Goal: Information Seeking & Learning: Find contact information

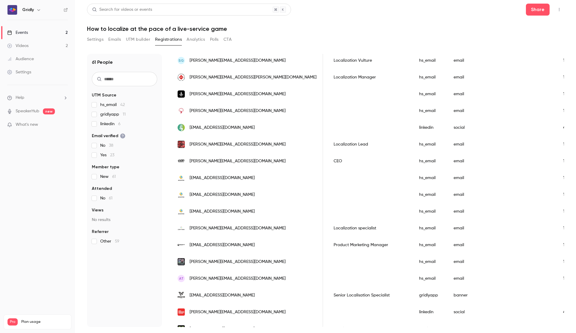
scroll to position [623, 0]
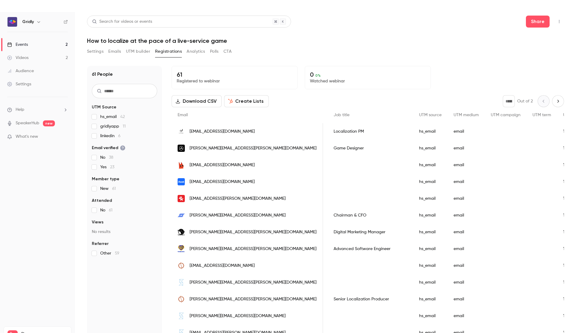
scroll to position [0, 286]
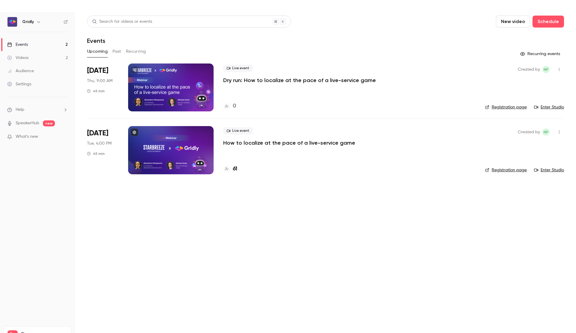
click at [260, 145] on p "How to localize at the pace of a live-service game" at bounding box center [289, 142] width 132 height 7
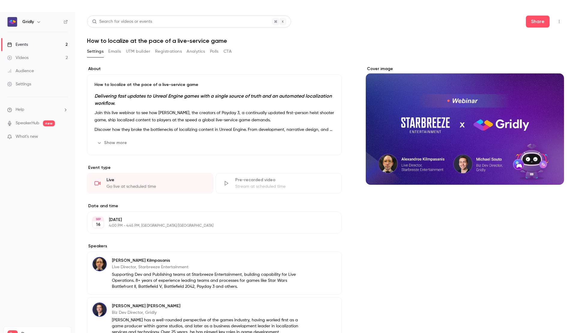
click at [167, 53] on button "Registrations" at bounding box center [168, 52] width 27 height 10
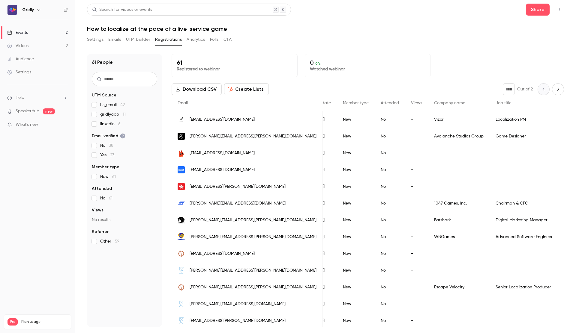
click at [557, 89] on icon "Next page" at bounding box center [557, 89] width 7 height 5
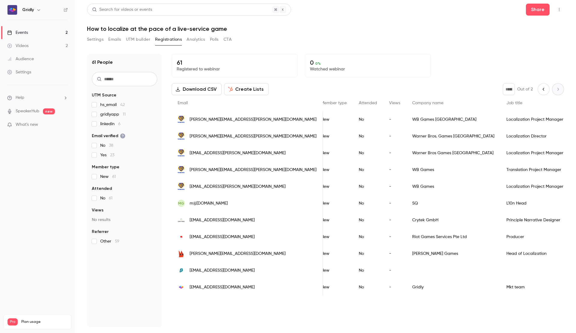
click at [543, 90] on icon "Previous page" at bounding box center [542, 89] width 1 height 3
type input "*"
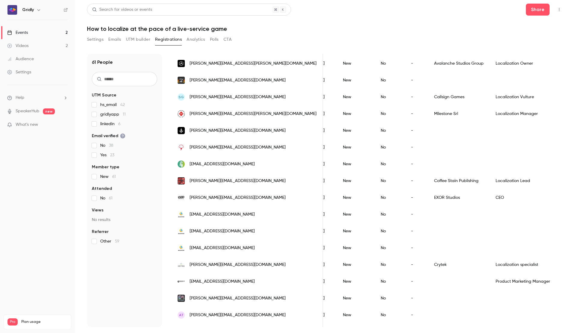
scroll to position [623, 0]
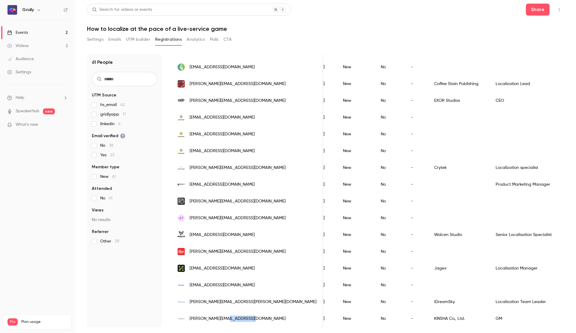
drag, startPoint x: 266, startPoint y: 320, endPoint x: 228, endPoint y: 319, distance: 38.4
click at [228, 319] on div "[PERSON_NAME][EMAIL_ADDRESS][DOMAIN_NAME]" at bounding box center [246, 319] width 151 height 17
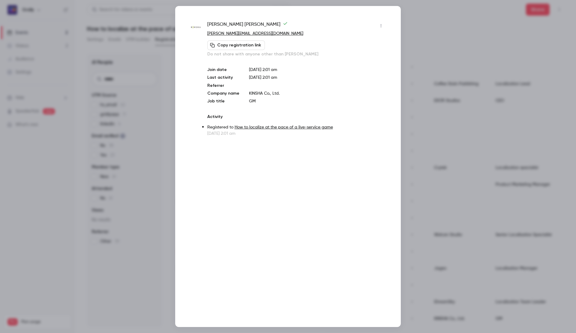
copy span "kinsha.co.jp"
click at [470, 43] on div at bounding box center [288, 166] width 576 height 333
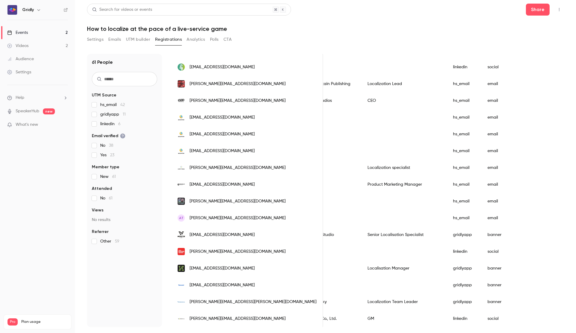
scroll to position [0, 248]
